Goal: Check status: Check status

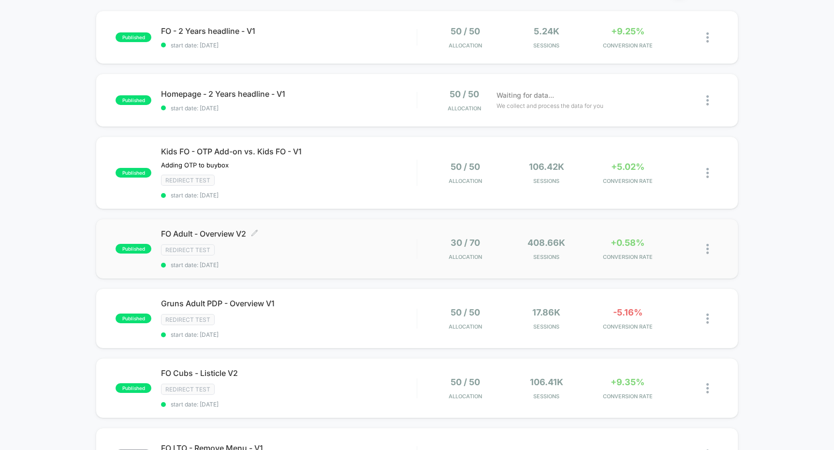
scroll to position [107, 0]
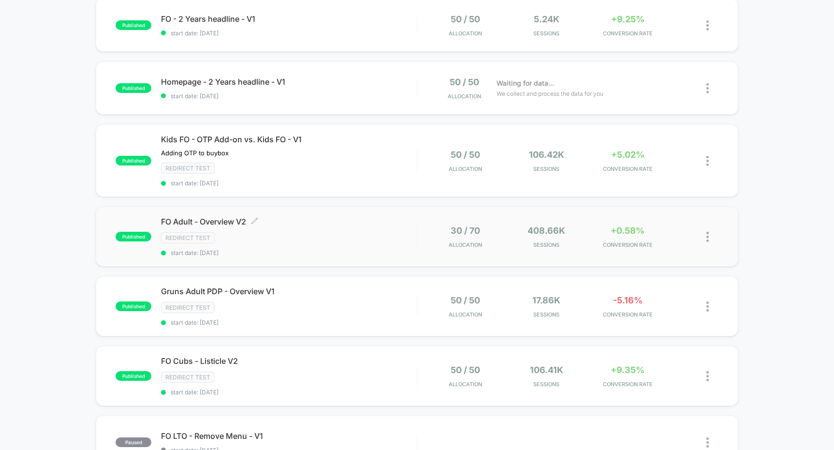
click at [376, 244] on div "FO Adult - Overview V2 Click to edit experience details Click to edit experienc…" at bounding box center [288, 237] width 255 height 40
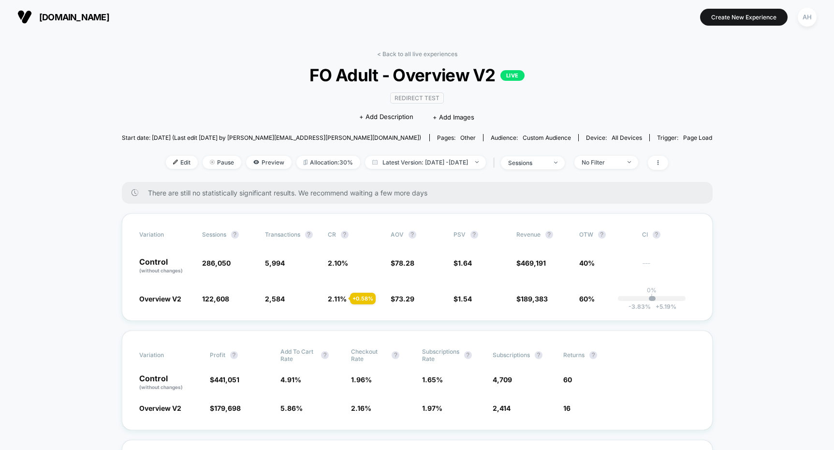
click at [402, 175] on div "< Back to all live experiences FO Adult - Overview V2 LIVE Redirect Test Click …" at bounding box center [417, 116] width 591 height 132
click at [404, 171] on div "< Back to all live experiences FO Adult - Overview V2 LIVE Redirect Test Click …" at bounding box center [417, 116] width 591 height 132
click at [404, 166] on span "Latest Version: [DATE] - [DATE]" at bounding box center [425, 162] width 121 height 13
select select "*"
select select "****"
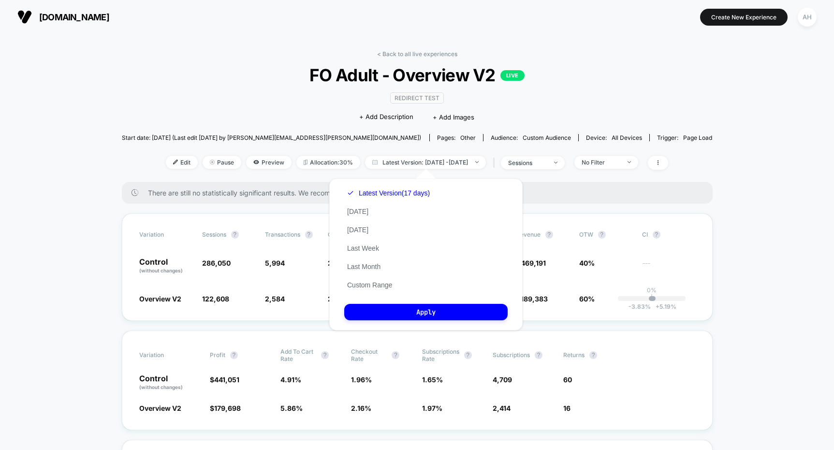
click at [368, 290] on div "Latest Version (17 days) [DATE] [DATE] Last Week Last Month Custom Range" at bounding box center [388, 239] width 88 height 110
click at [368, 289] on button "Custom Range" at bounding box center [369, 284] width 51 height 9
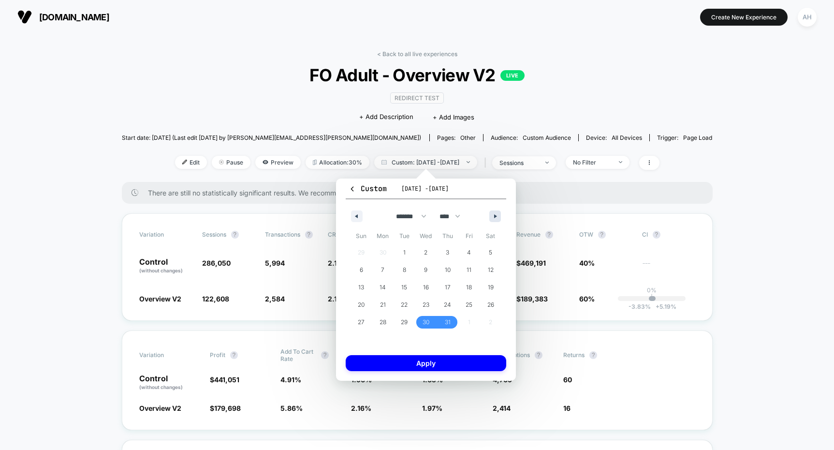
click at [496, 214] on icon "button" at bounding box center [496, 216] width 5 height 4
select select "*"
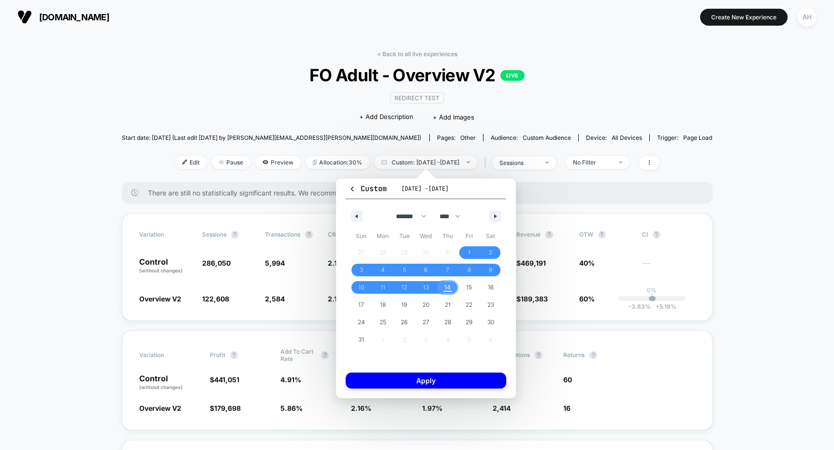
click at [453, 287] on span "14" at bounding box center [448, 287] width 22 height 13
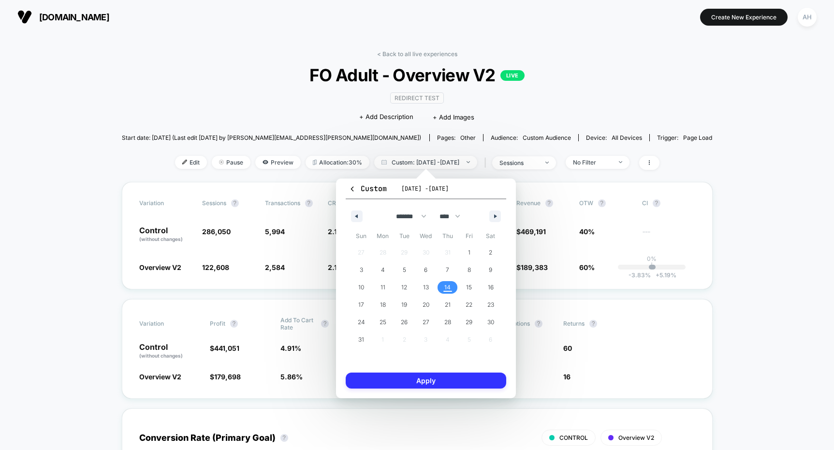
click at [445, 377] on button "Apply" at bounding box center [426, 380] width 161 height 16
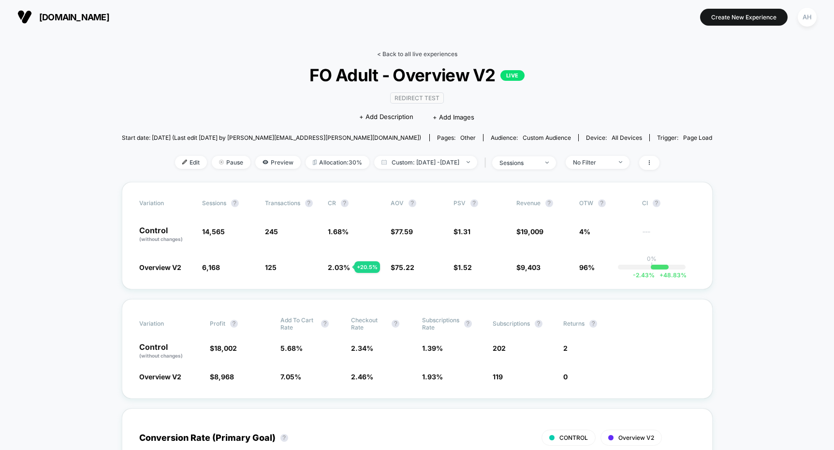
click at [436, 54] on link "< Back to all live experiences" at bounding box center [417, 53] width 80 height 7
